Goal: Task Accomplishment & Management: Manage account settings

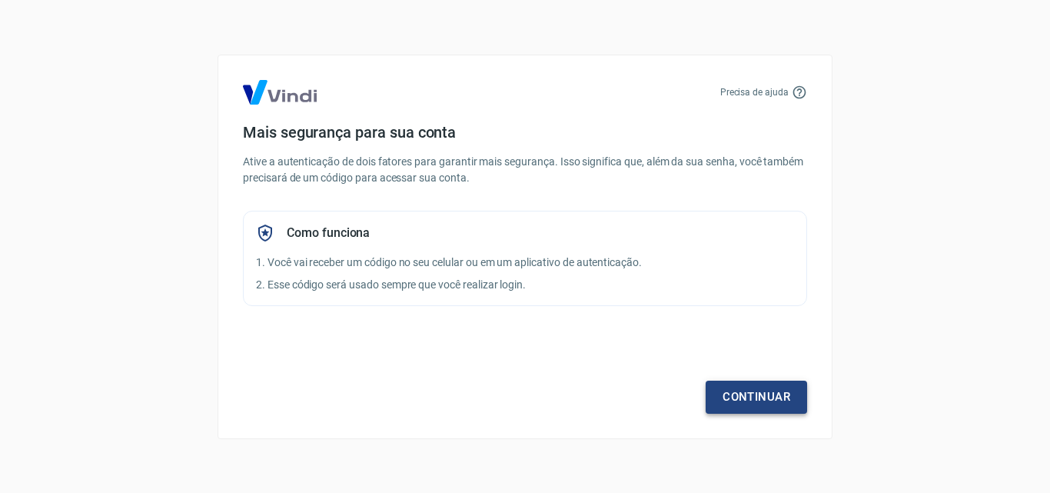
click at [773, 397] on link "Continuar" at bounding box center [756, 397] width 101 height 32
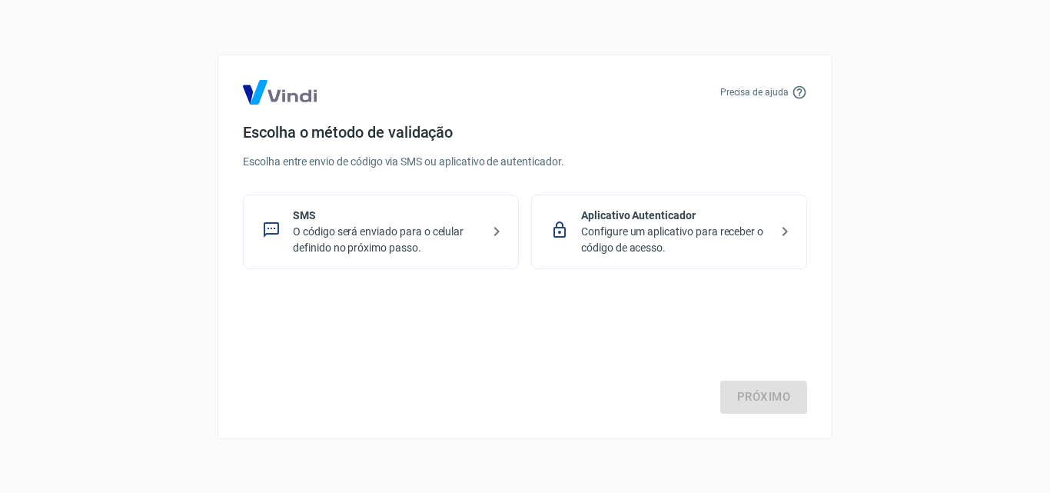
click at [653, 239] on p "Configure um aplicativo para receber o código de acesso." at bounding box center [675, 240] width 188 height 32
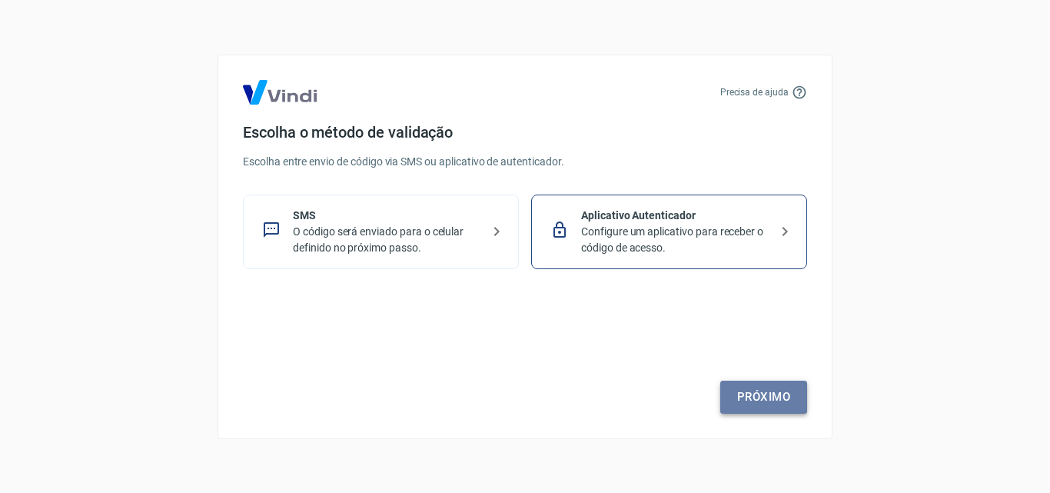
click at [770, 392] on link "Próximo" at bounding box center [763, 397] width 87 height 32
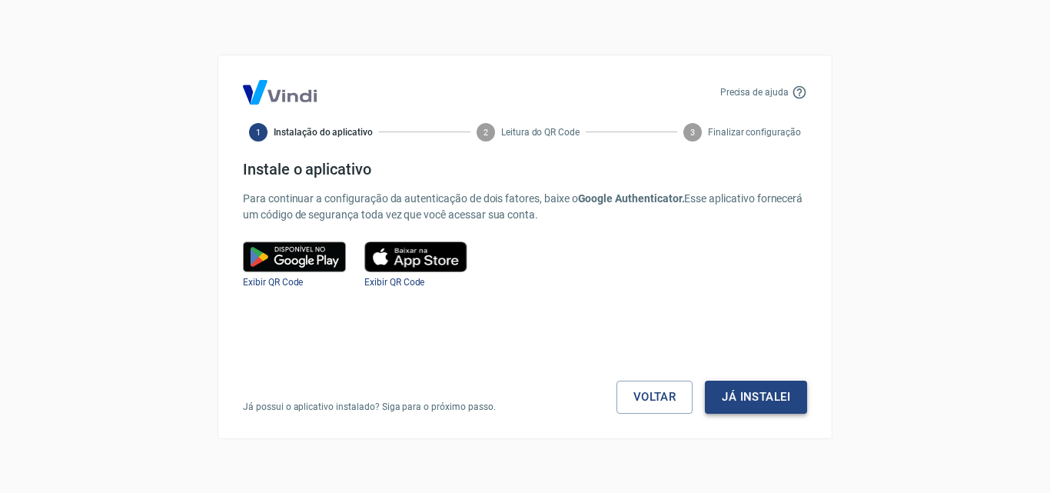
click at [760, 392] on button "Já instalei" at bounding box center [756, 397] width 102 height 32
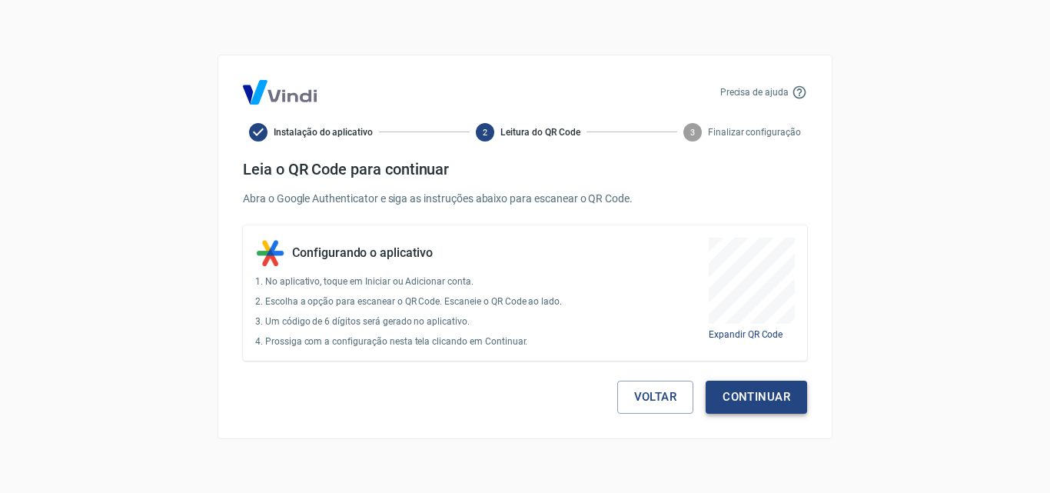
click at [775, 402] on button "Continuar" at bounding box center [756, 397] width 101 height 32
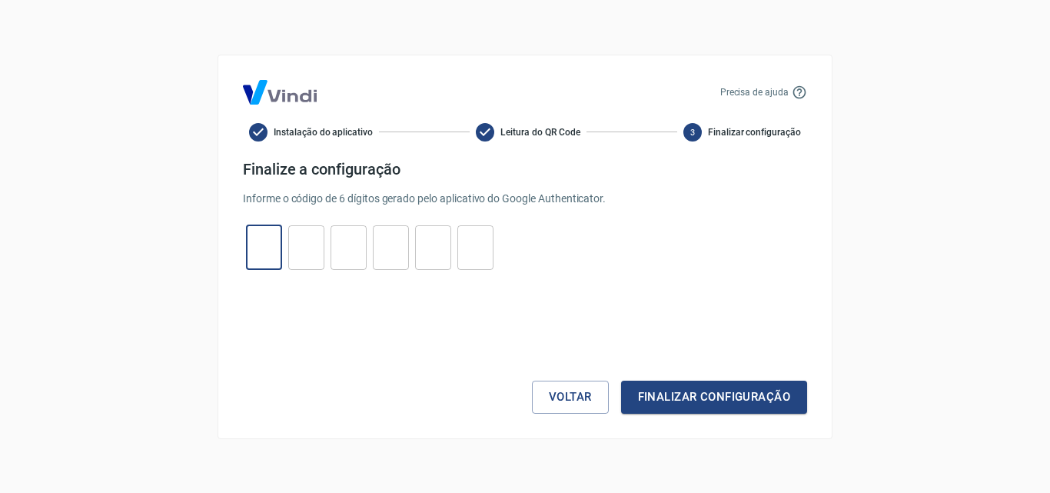
click at [268, 250] on input "tel" at bounding box center [264, 247] width 36 height 33
type input "7"
type input "9"
click at [268, 248] on input "7" at bounding box center [264, 247] width 36 height 33
type input "7"
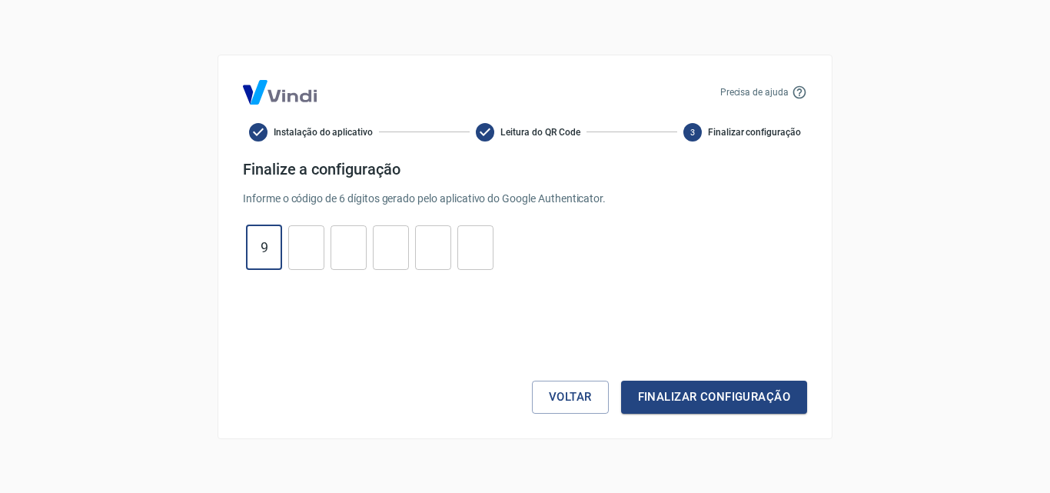
type input "9"
type input "7"
type input "5"
type input "0"
type input "9"
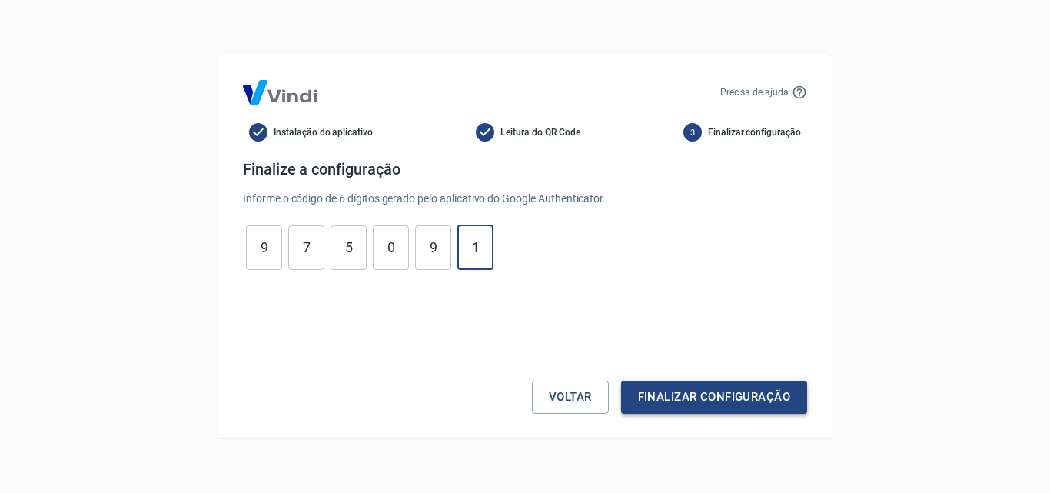
type input "1"
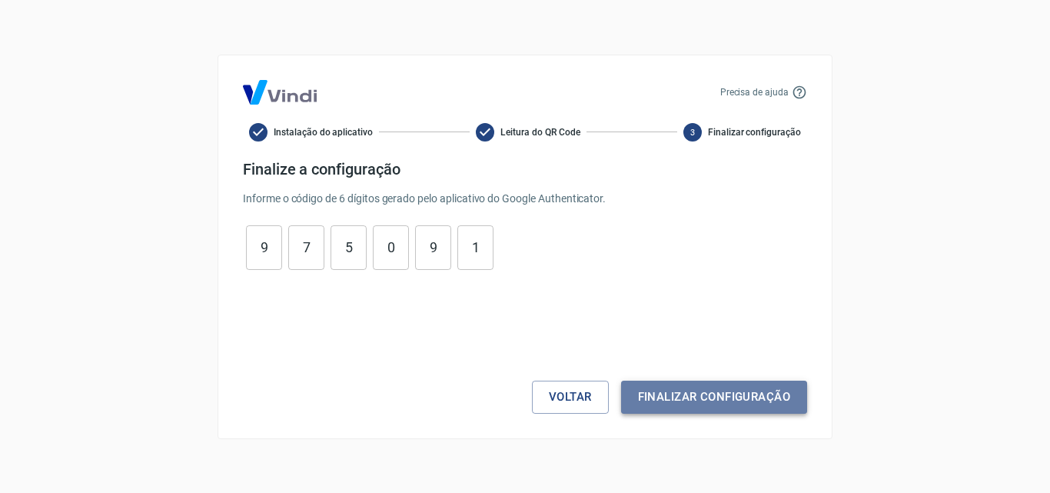
click at [713, 393] on button "Finalizar configuração" at bounding box center [714, 397] width 186 height 32
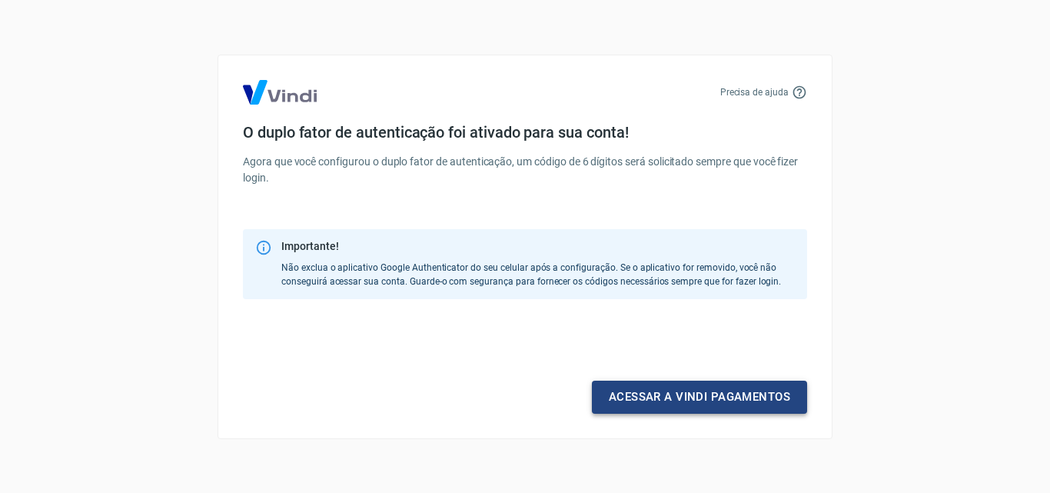
click at [730, 395] on link "Acessar a Vindi pagamentos" at bounding box center [699, 397] width 215 height 32
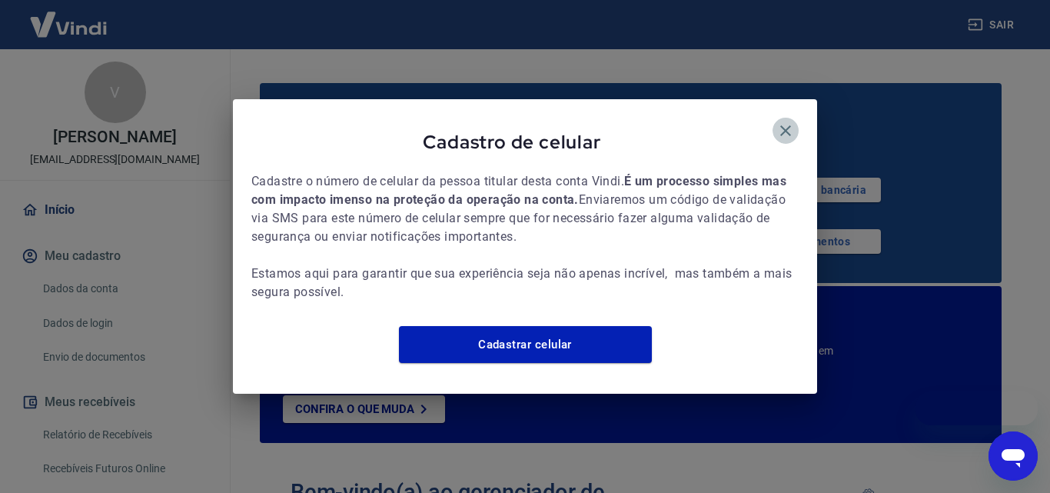
click at [785, 121] on icon "button" at bounding box center [785, 130] width 18 height 18
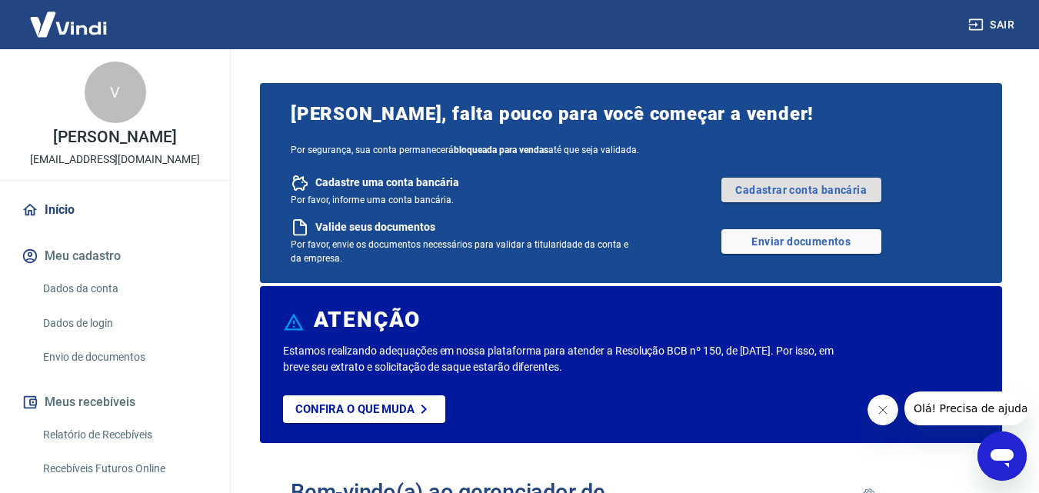
click at [806, 187] on link "Cadastrar conta bancária" at bounding box center [801, 190] width 160 height 25
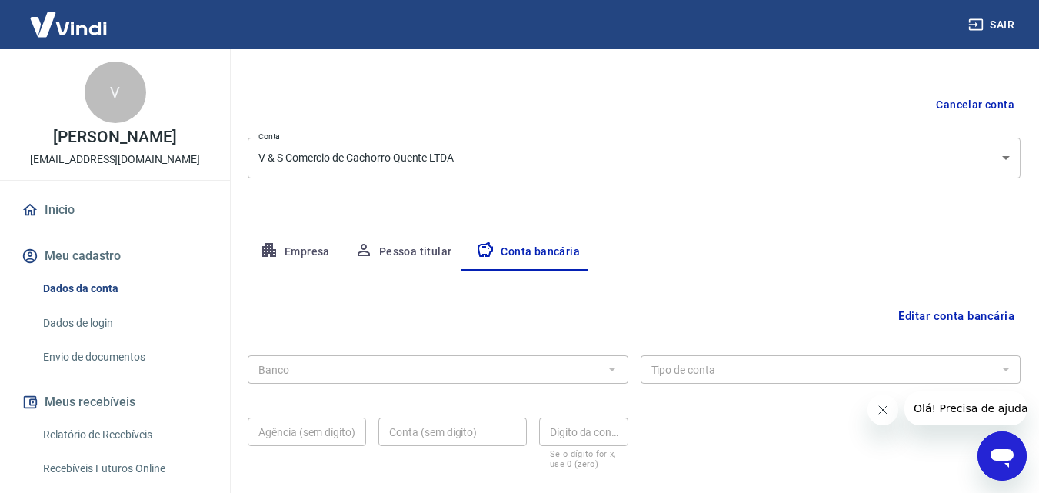
scroll to position [154, 0]
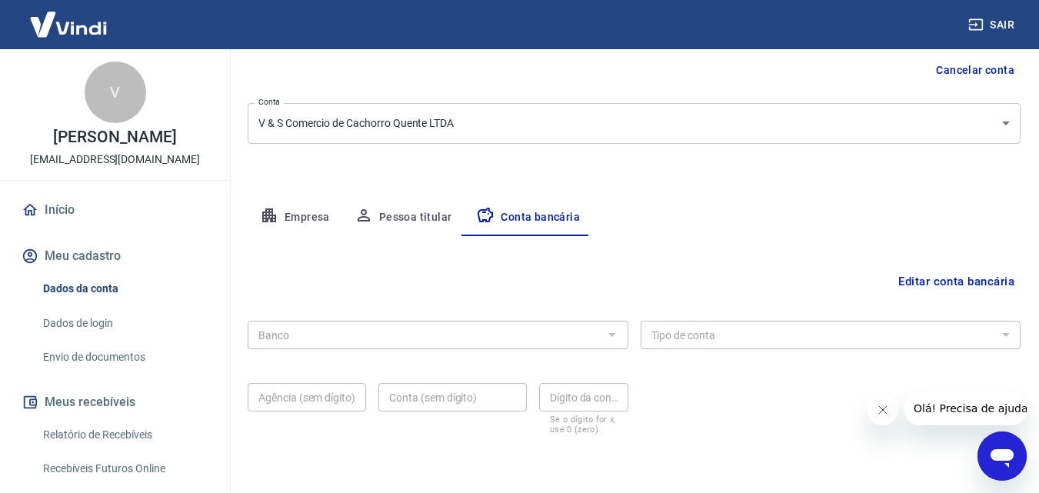
click at [613, 332] on div at bounding box center [611, 335] width 20 height 22
click at [962, 278] on button "Editar conta bancária" at bounding box center [956, 281] width 128 height 29
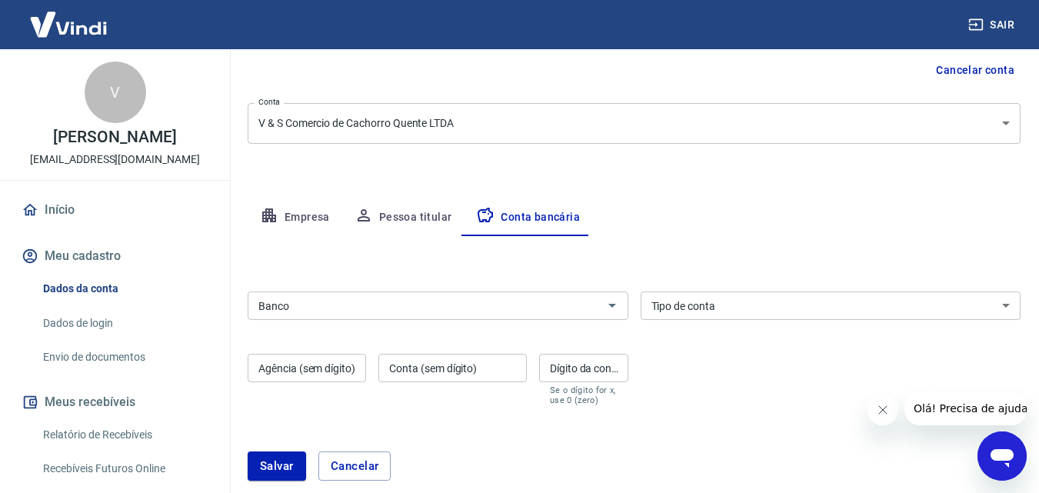
click at [327, 305] on input "Banco" at bounding box center [425, 305] width 346 height 19
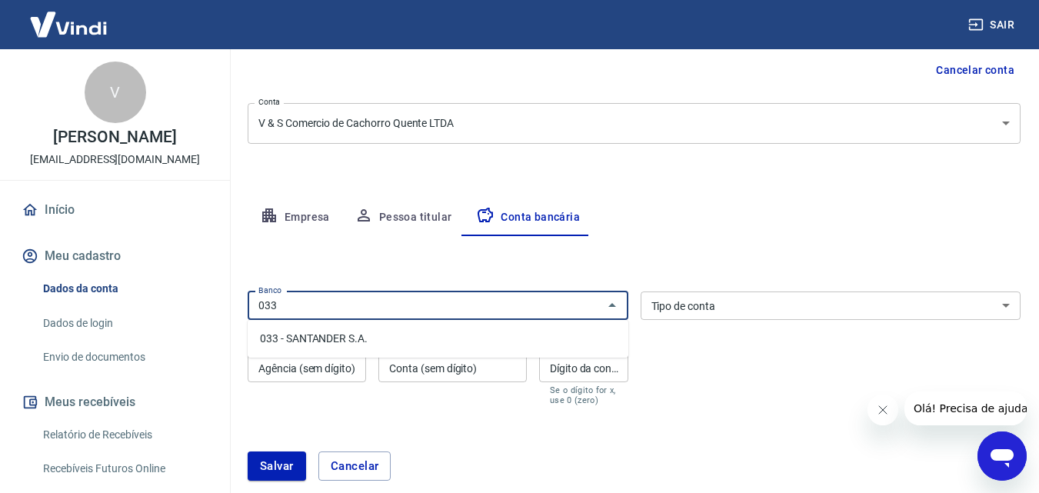
click at [332, 336] on li "033 - SANTANDER S.A." at bounding box center [438, 338] width 381 height 25
type input "033 - SANTANDER S.A."
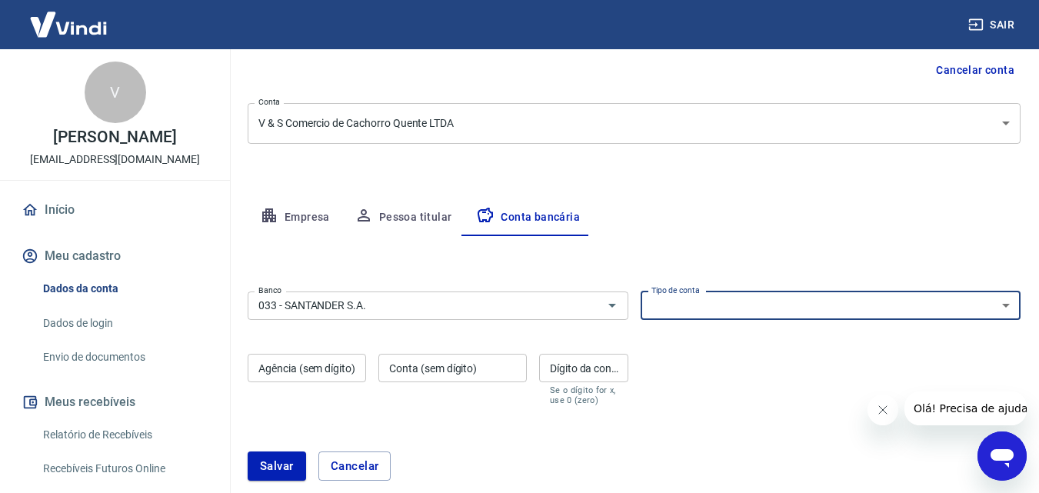
click at [754, 308] on select "Conta Corrente Conta Poupança" at bounding box center [830, 305] width 381 height 28
select select "1"
click at [640, 291] on select "Conta Corrente Conta Poupança" at bounding box center [830, 305] width 381 height 28
click at [282, 368] on input "Agência (sem dígito)" at bounding box center [307, 368] width 118 height 28
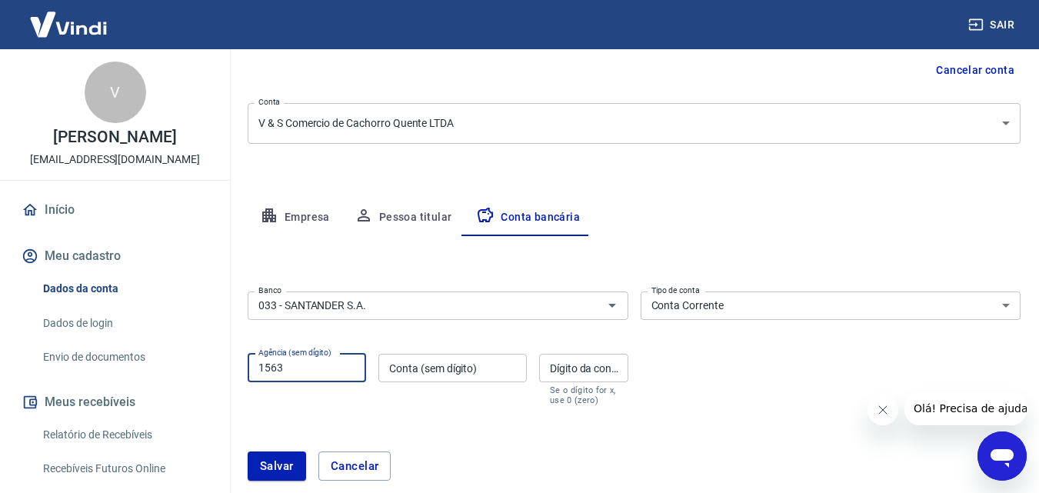
type input "1563"
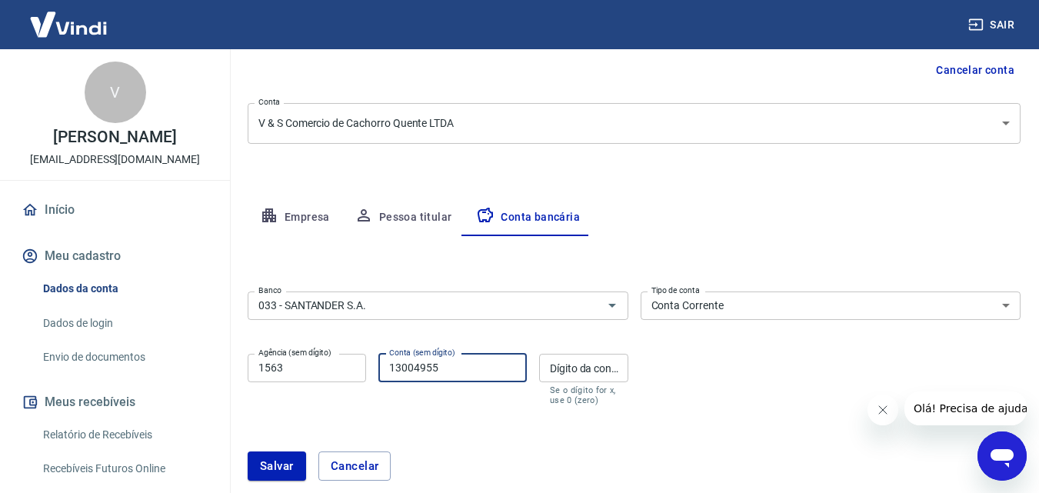
type input "13004955"
click at [581, 367] on input "Dígito da conta" at bounding box center [583, 368] width 89 height 28
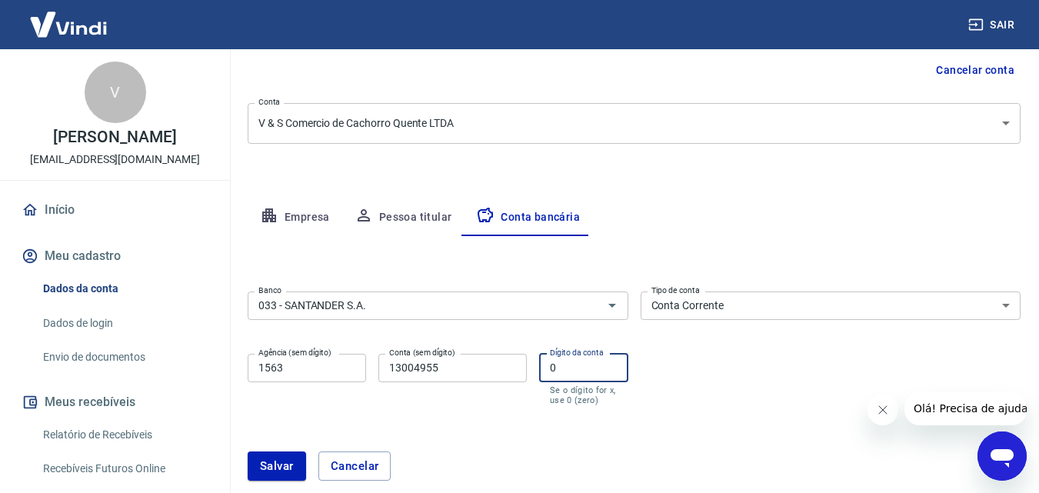
scroll to position [231, 0]
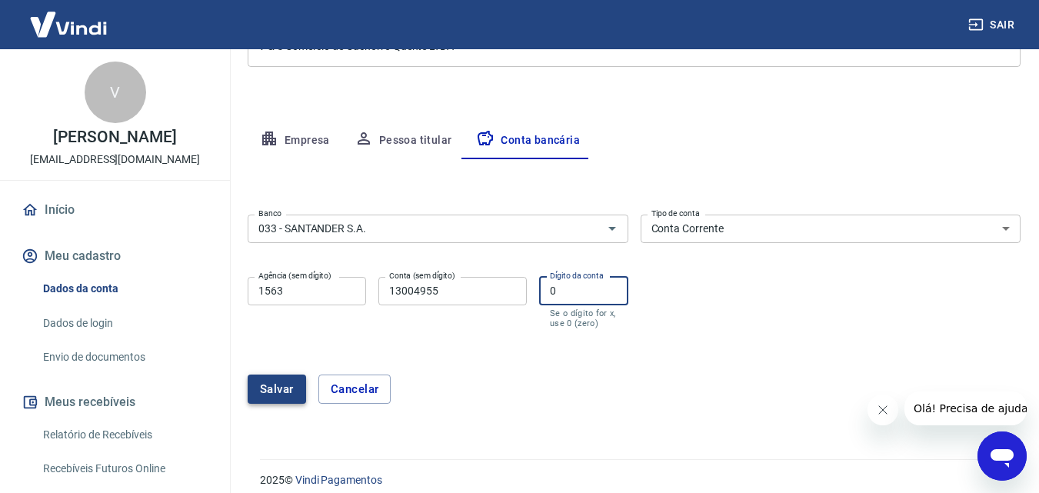
type input "0"
drag, startPoint x: 275, startPoint y: 386, endPoint x: 284, endPoint y: 383, distance: 9.0
click at [275, 385] on button "Salvar" at bounding box center [277, 388] width 58 height 29
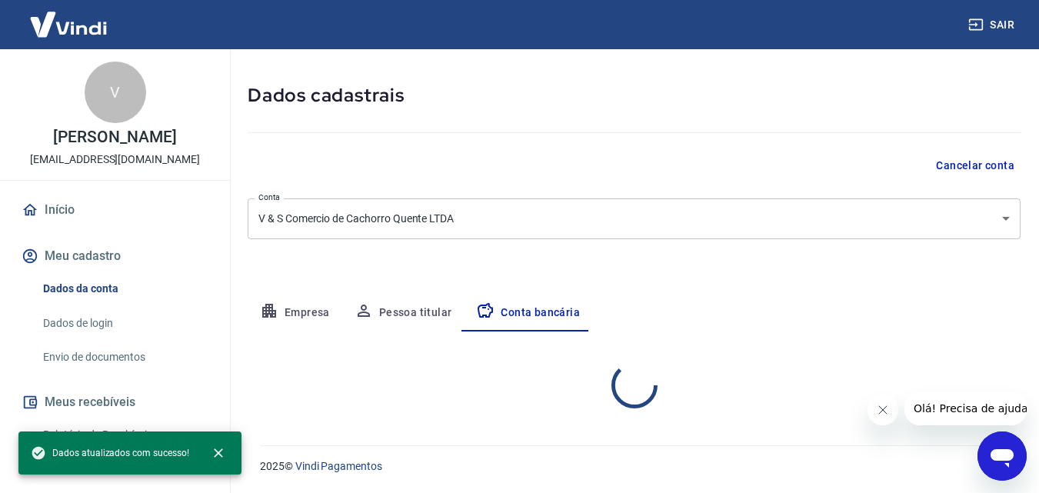
scroll to position [208, 0]
select select "1"
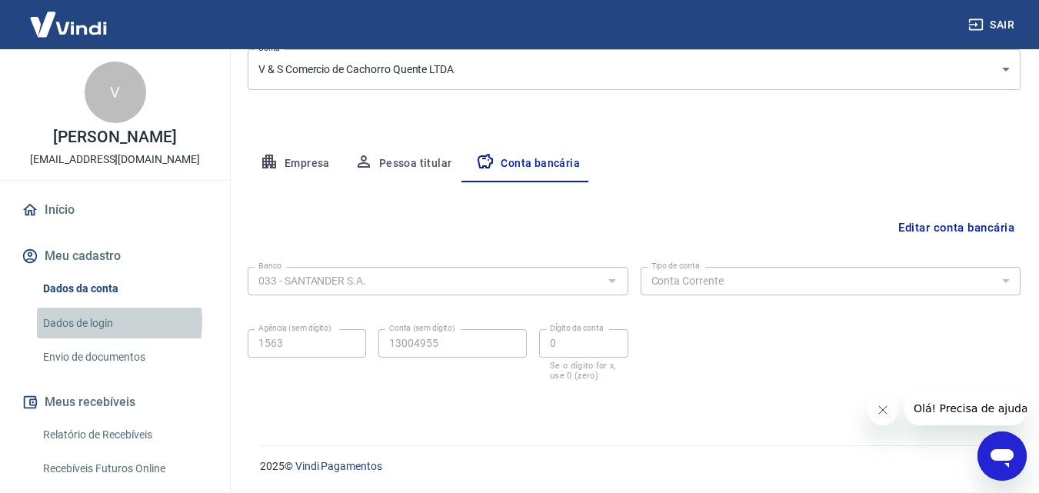
click at [87, 321] on link "Dados de login" at bounding box center [124, 324] width 175 height 32
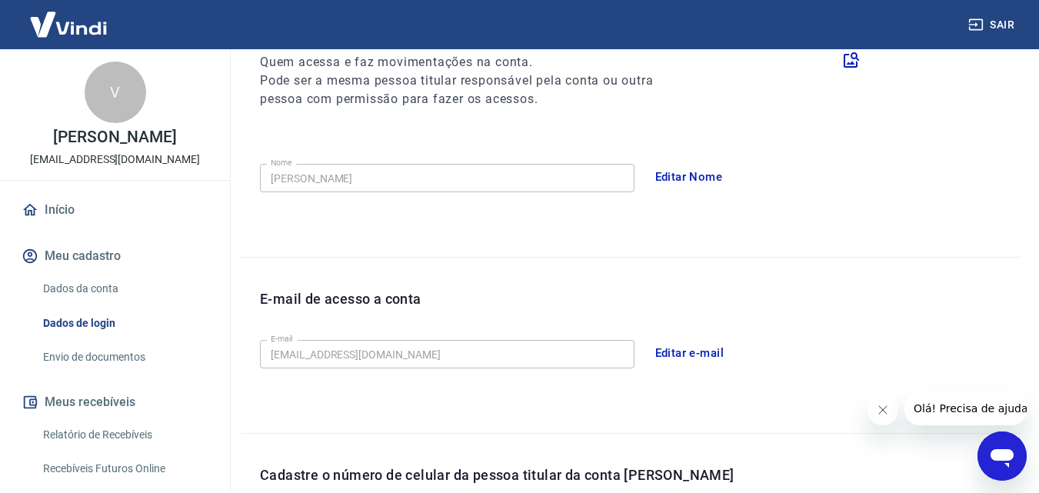
scroll to position [440, 0]
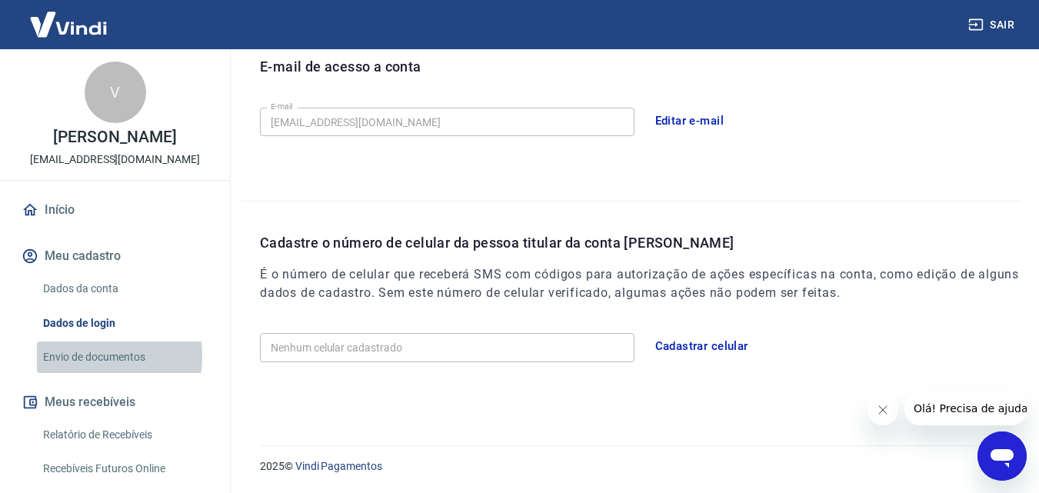
click at [87, 355] on link "Envio de documentos" at bounding box center [124, 357] width 175 height 32
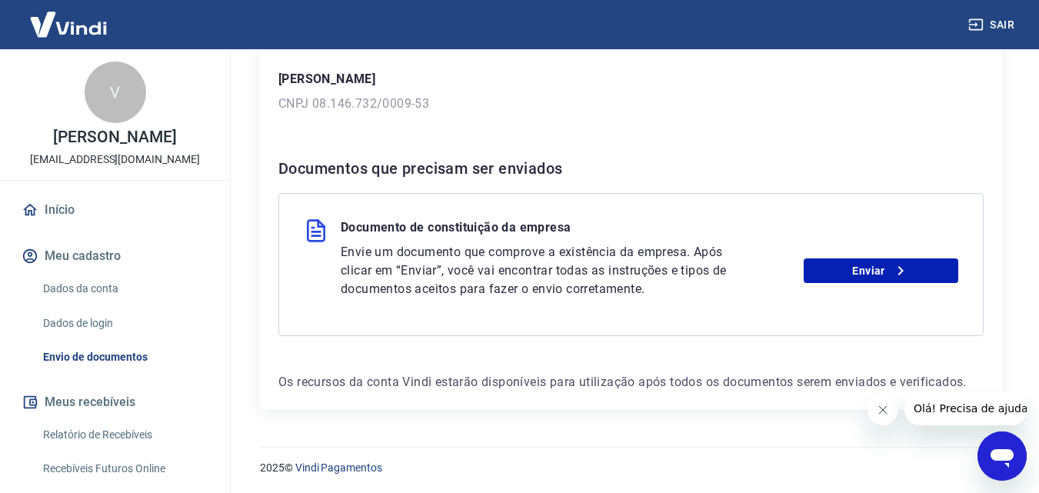
scroll to position [239, 0]
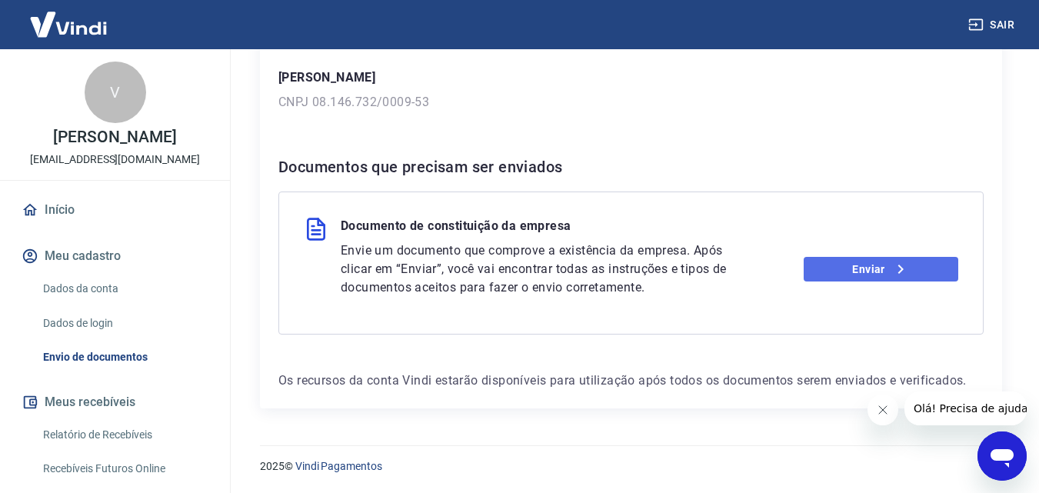
click at [885, 268] on link "Enviar" at bounding box center [880, 269] width 155 height 25
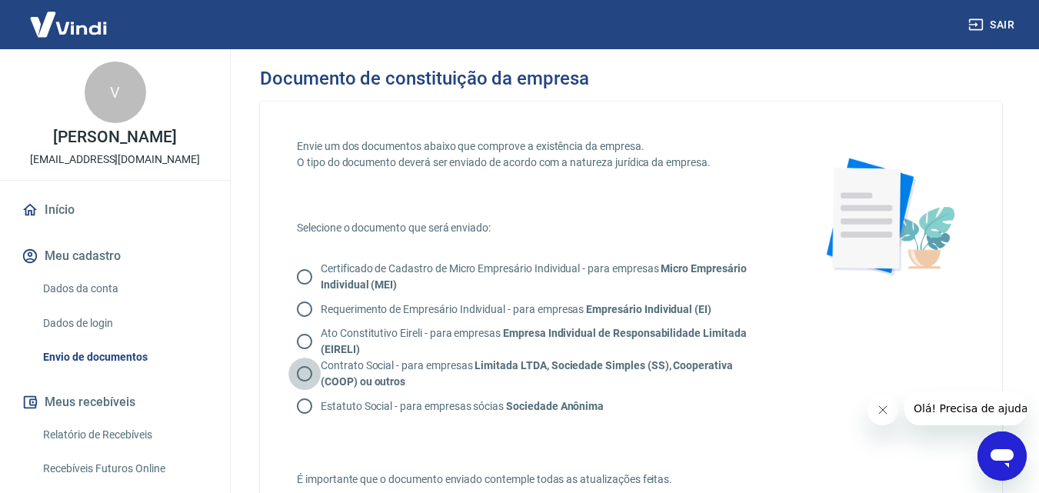
click at [307, 371] on input "Contrato Social - para empresas Limitada LTDA, Sociedade Simples (SS), Cooperat…" at bounding box center [304, 373] width 32 height 32
radio input "true"
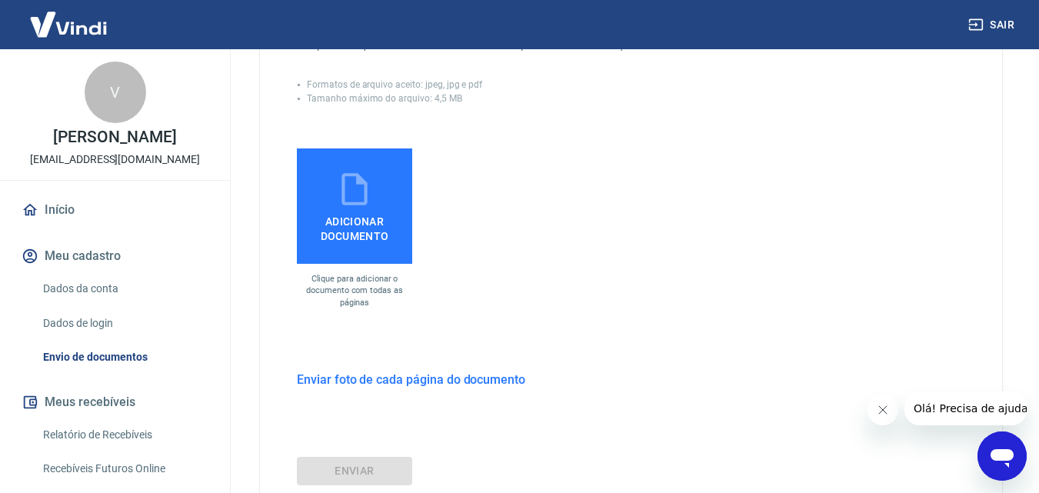
scroll to position [461, 0]
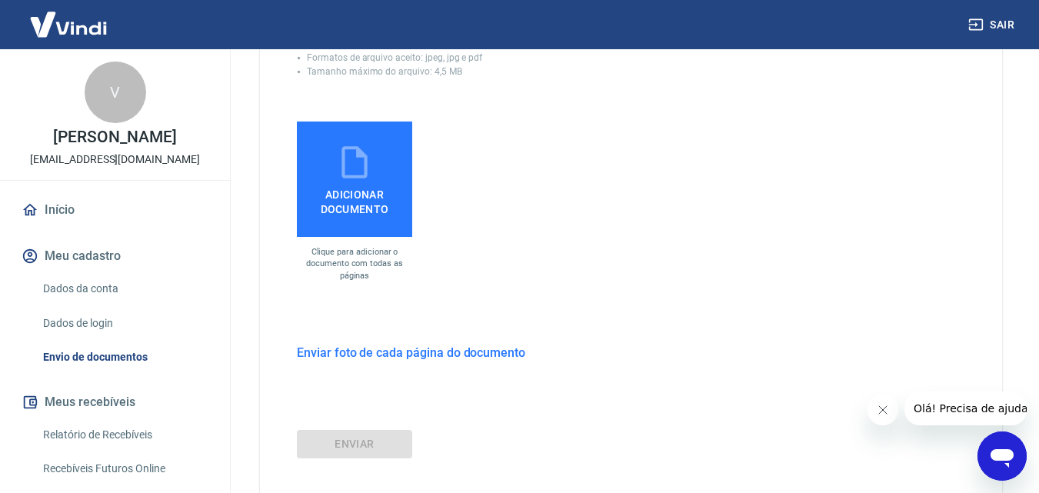
click at [359, 198] on span "Adicionar documento" at bounding box center [354, 198] width 103 height 35
click at [0, 0] on input "Adicionar documento" at bounding box center [0, 0] width 0 height 0
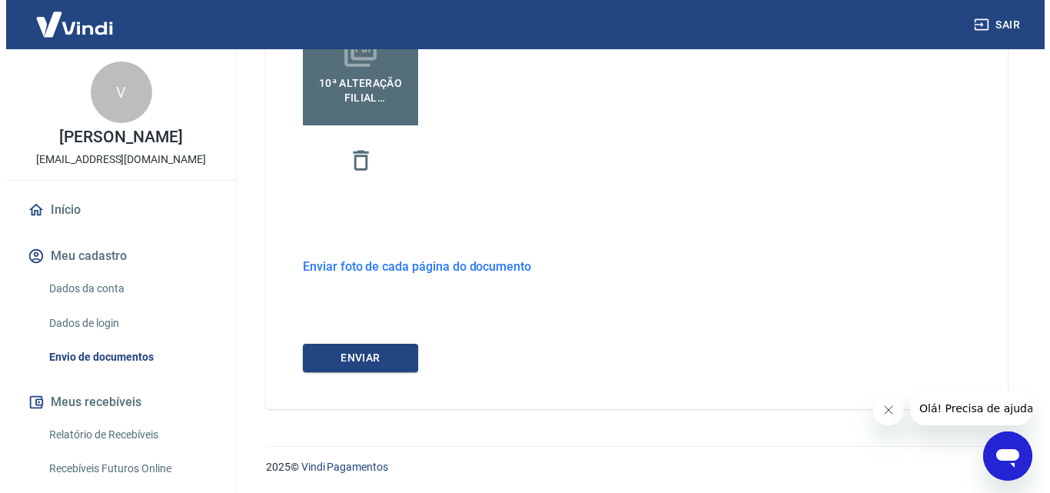
scroll to position [573, 0]
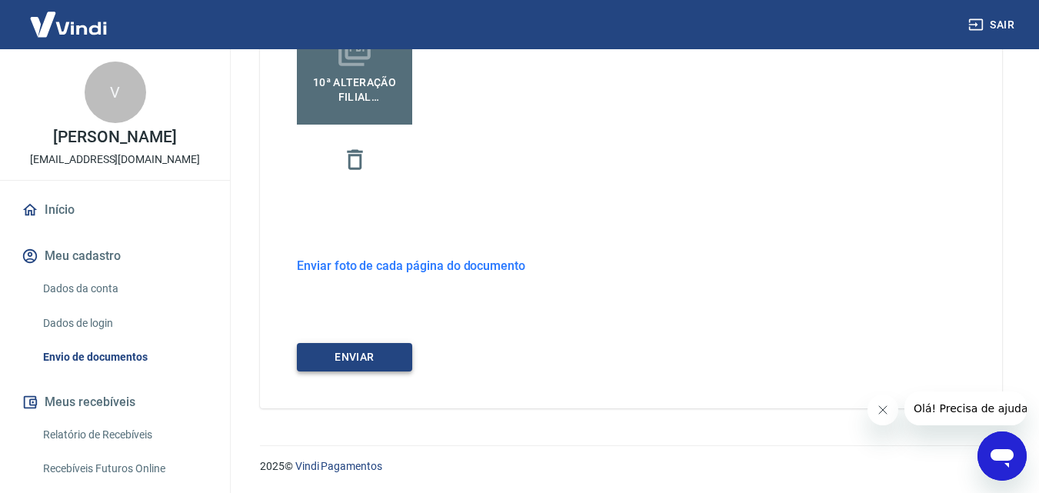
click at [378, 360] on button "ENVIAR" at bounding box center [354, 357] width 115 height 28
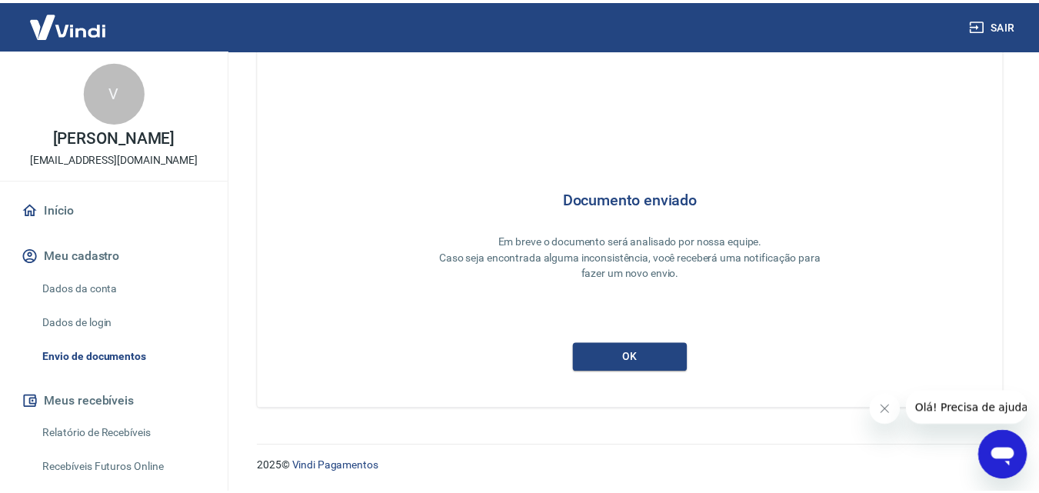
scroll to position [41, 0]
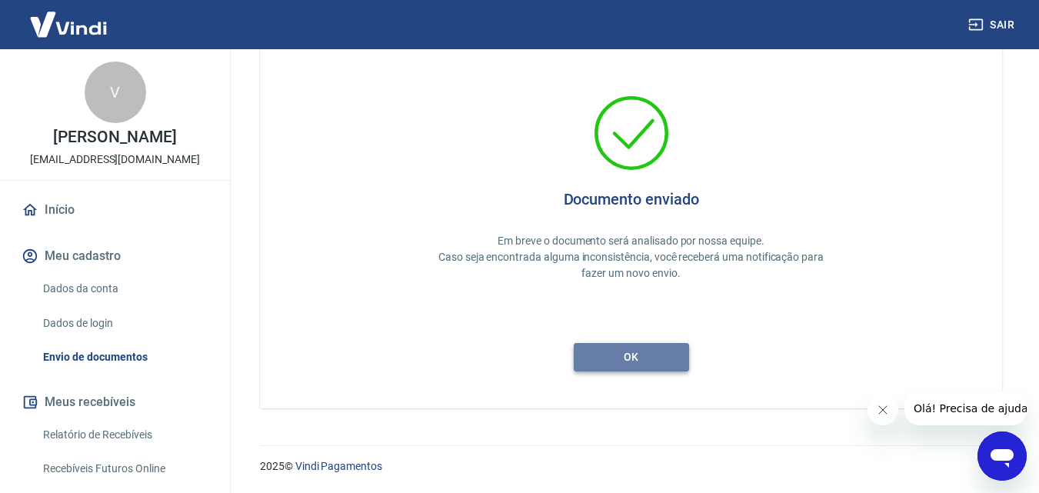
click at [651, 353] on button "ok" at bounding box center [630, 357] width 115 height 28
